Goal: Find contact information: Find contact information

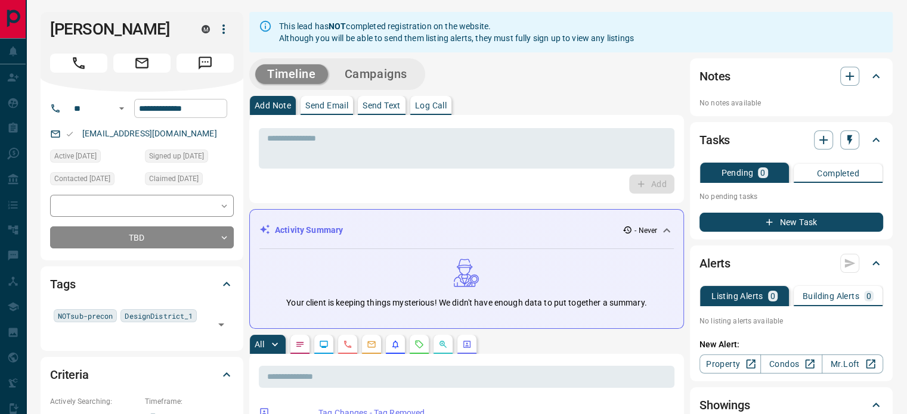
click at [163, 114] on input "**********" at bounding box center [180, 108] width 93 height 19
click at [187, 135] on link "[EMAIL_ADDRESS][DOMAIN_NAME]" at bounding box center [149, 134] width 135 height 10
click at [201, 134] on div "[EMAIL_ADDRESS][DOMAIN_NAME]" at bounding box center [142, 134] width 184 height 20
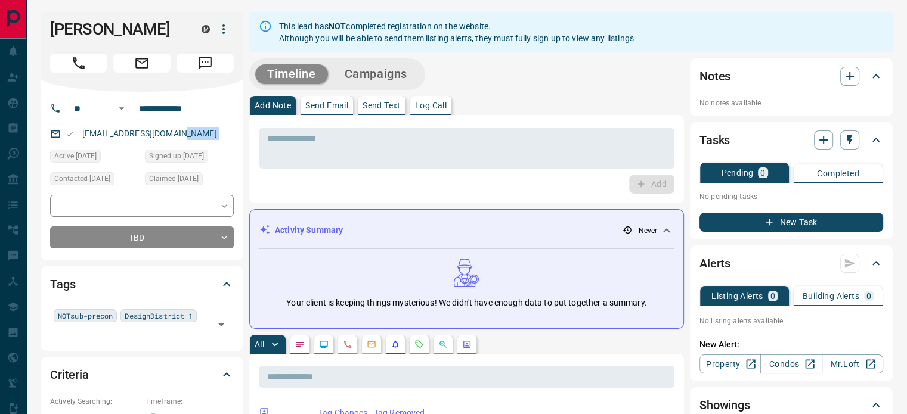
click at [201, 134] on div "[EMAIL_ADDRESS][DOMAIN_NAME]" at bounding box center [142, 134] width 184 height 20
copy link "[EMAIL_ADDRESS][DOMAIN_NAME]"
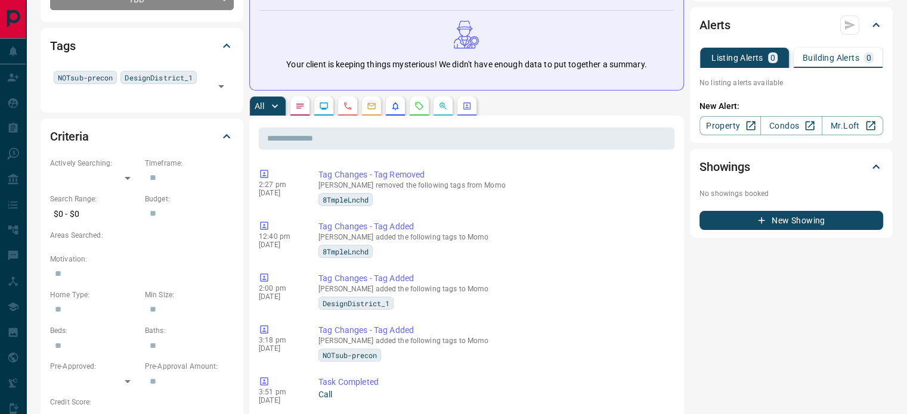
click at [351, 103] on icon "Calls" at bounding box center [348, 106] width 10 height 10
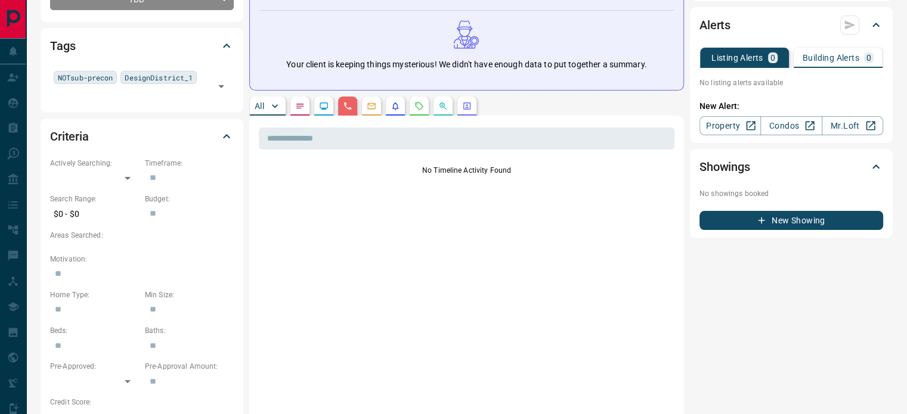
scroll to position [0, 0]
